Goal: Find specific page/section: Find specific page/section

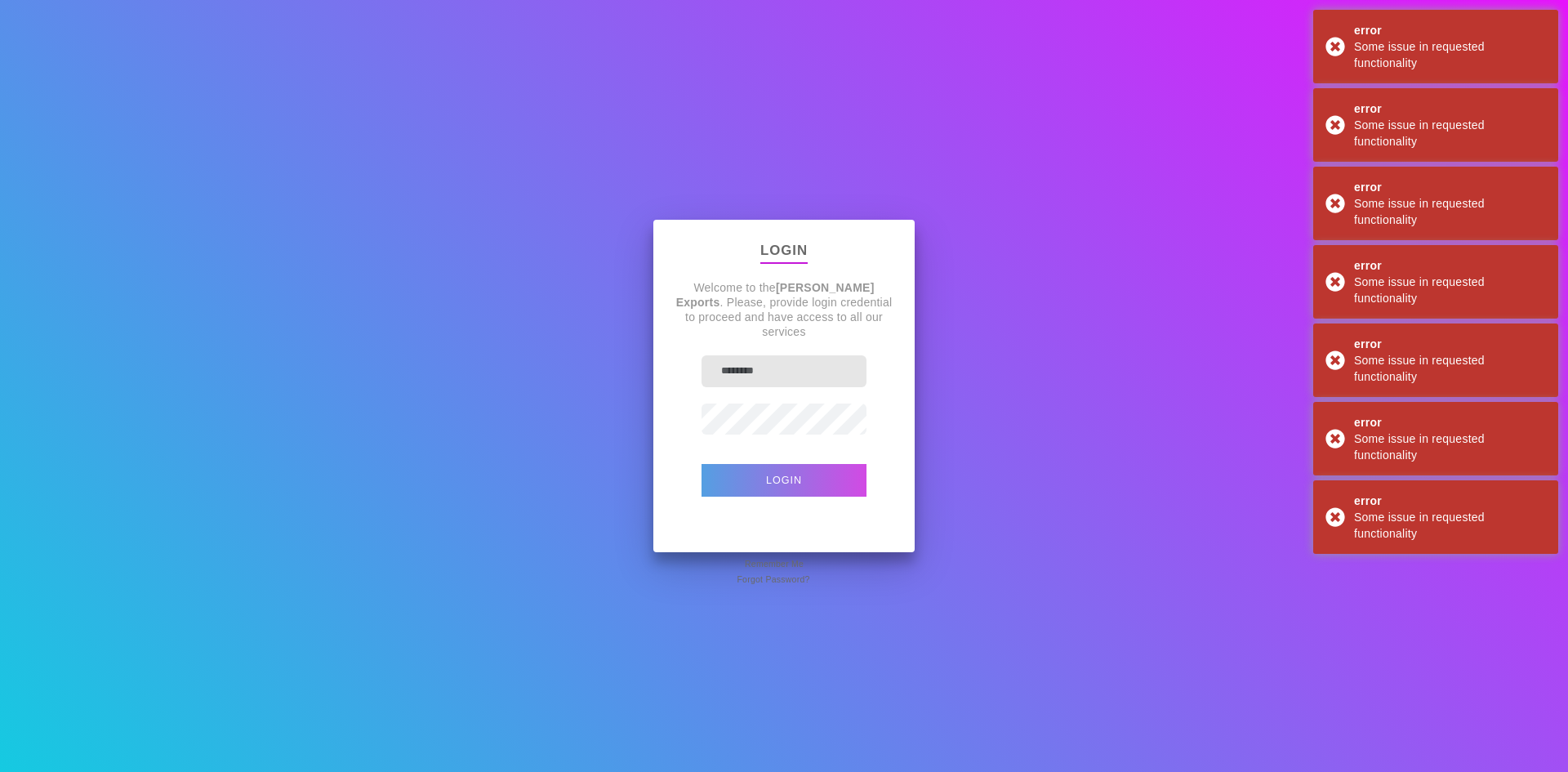
type input "********"
click at [805, 481] on button "Login" at bounding box center [784, 481] width 165 height 33
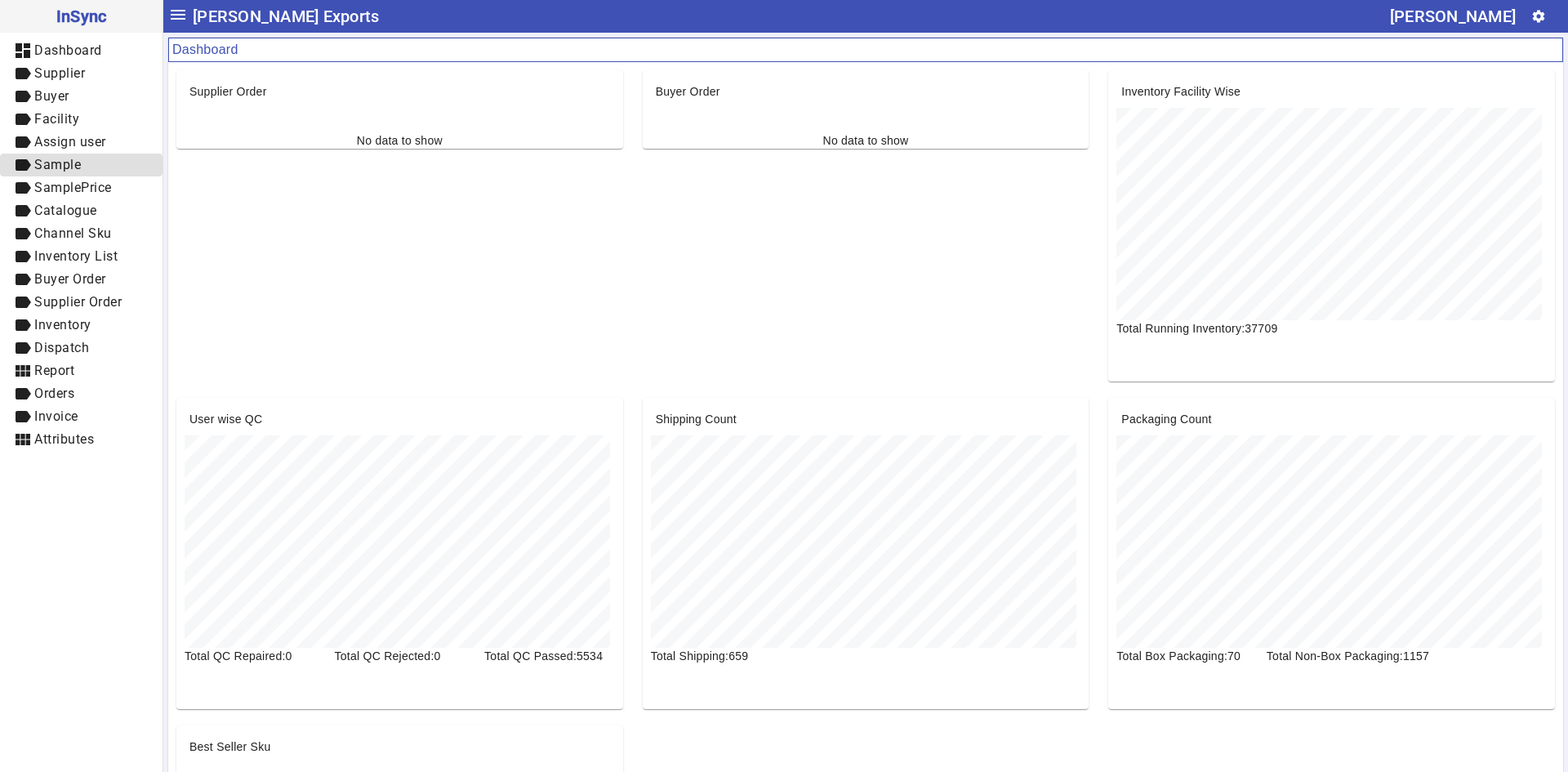
click at [114, 161] on span "label Sample" at bounding box center [81, 165] width 137 height 21
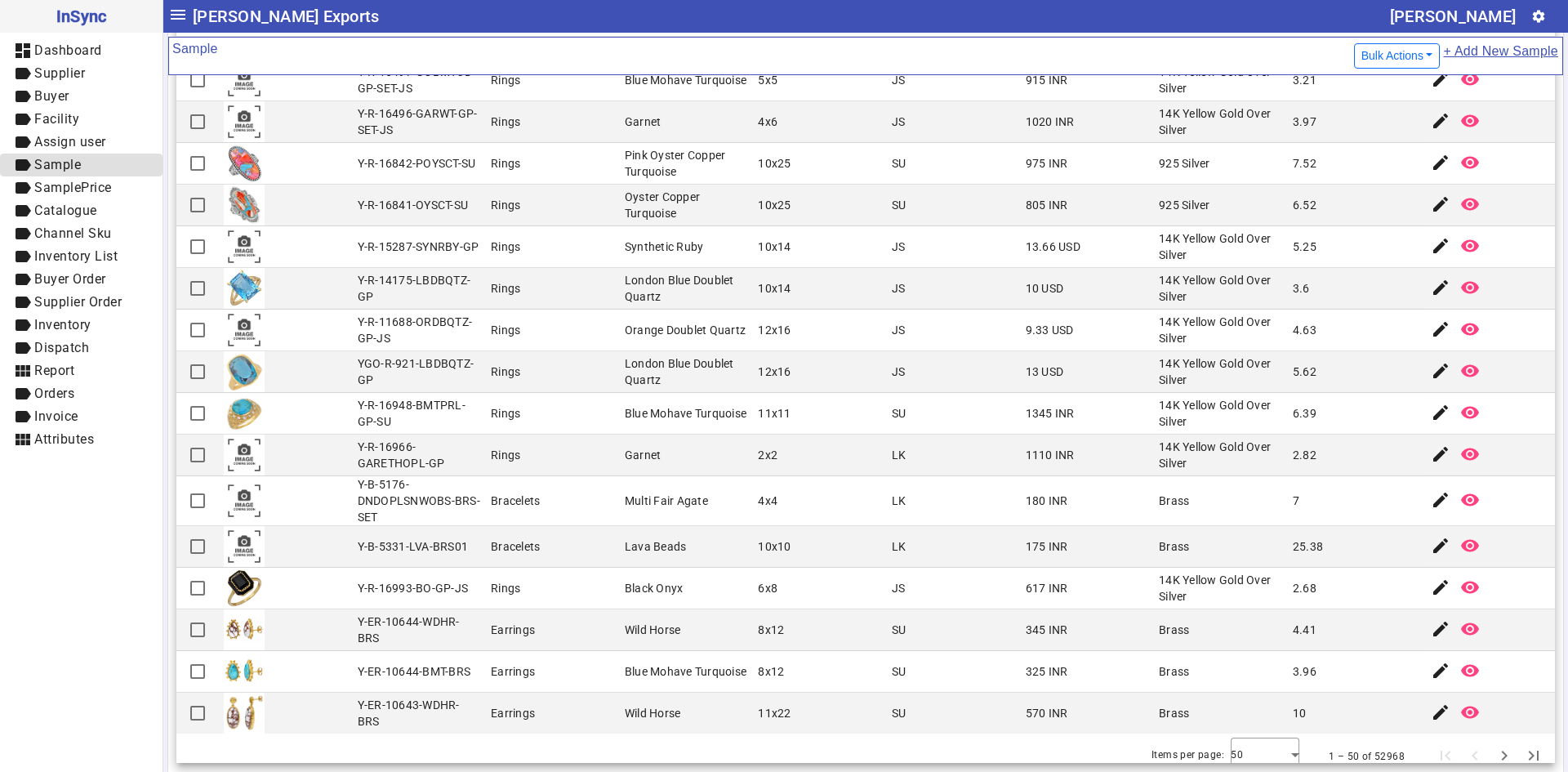
scroll to position [1411, 0]
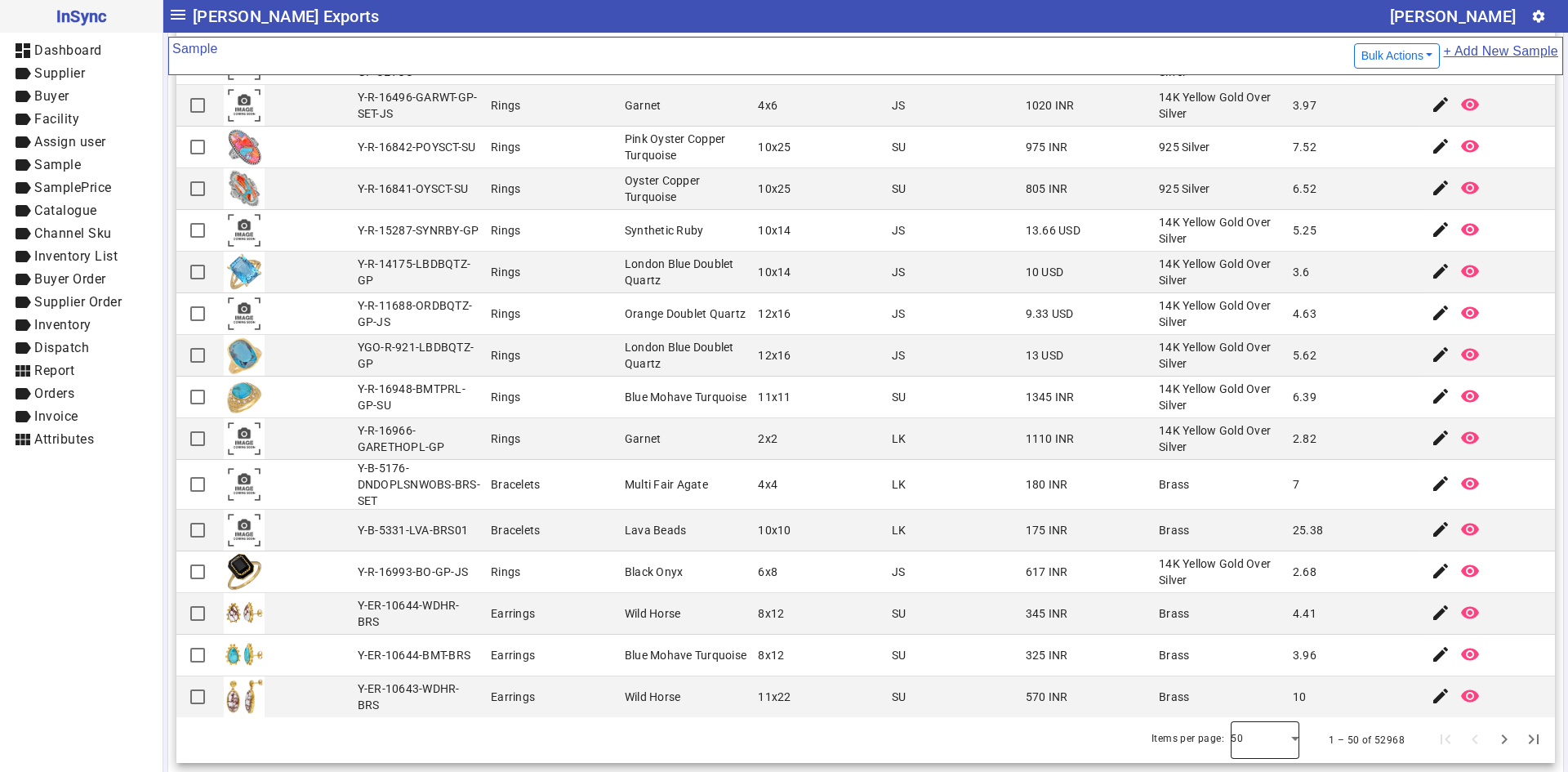
click at [1271, 752] on div at bounding box center [1264, 741] width 68 height 40
click at [1254, 720] on div "50 100" at bounding box center [1241, 675] width 68 height 91
click at [1256, 695] on mat-option "100" at bounding box center [1241, 695] width 68 height 40
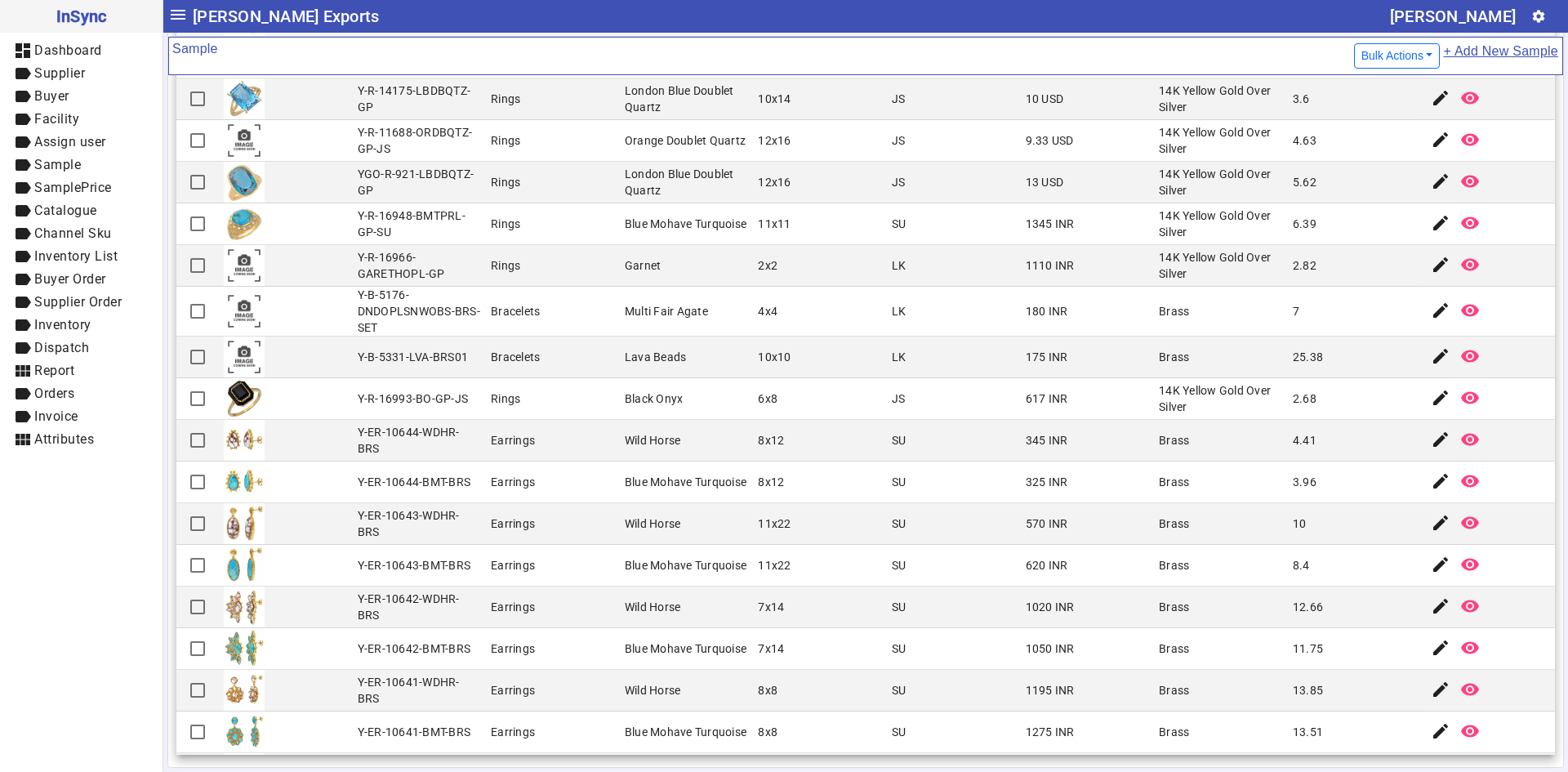
scroll to position [1570, 0]
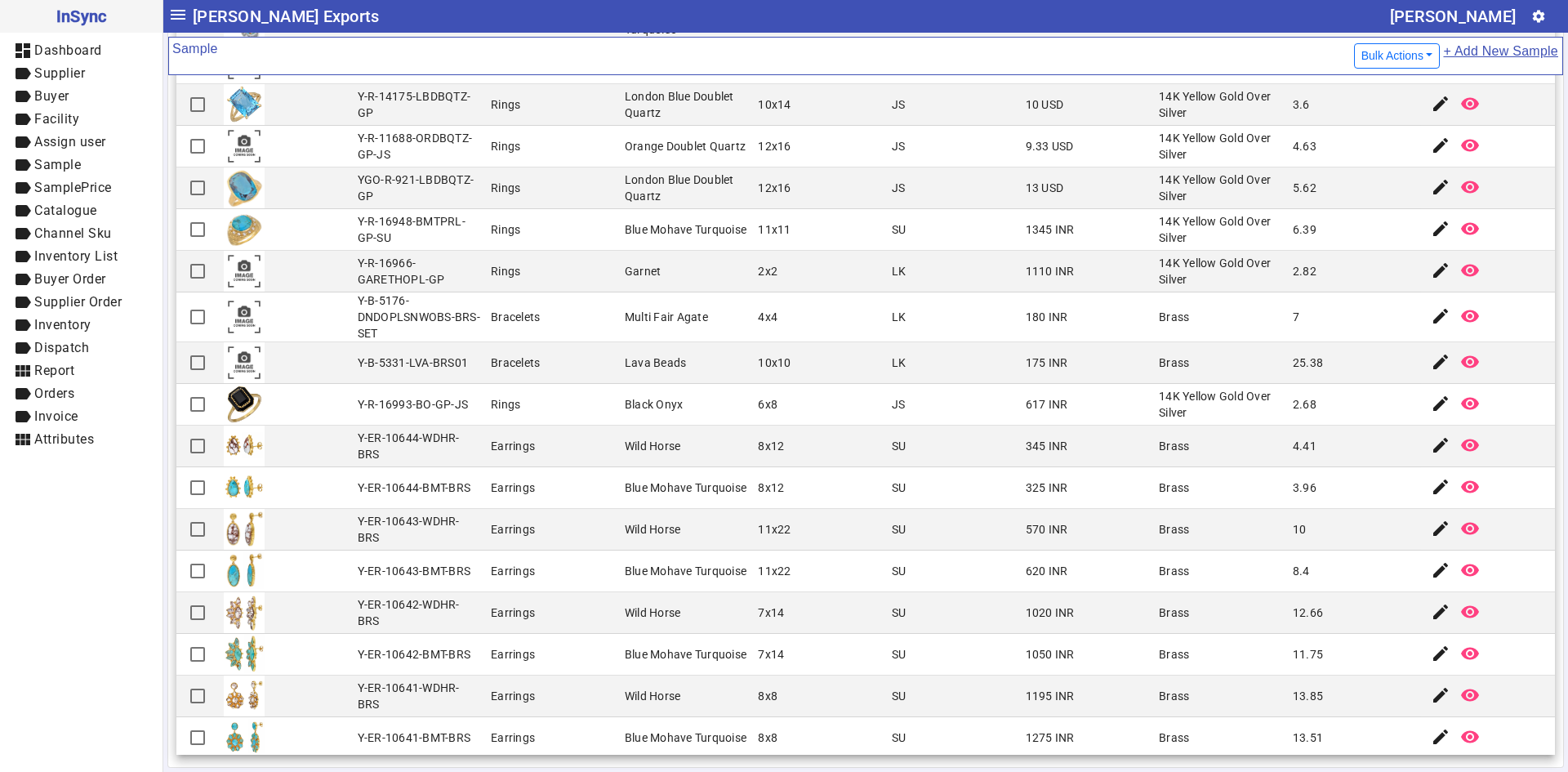
click at [862, 652] on mat-cell "7x14" at bounding box center [819, 654] width 134 height 42
click at [375, 420] on mat-cell "Y-R-16993-BO-GP-JS" at bounding box center [420, 405] width 134 height 42
